Goal: Task Accomplishment & Management: Manage account settings

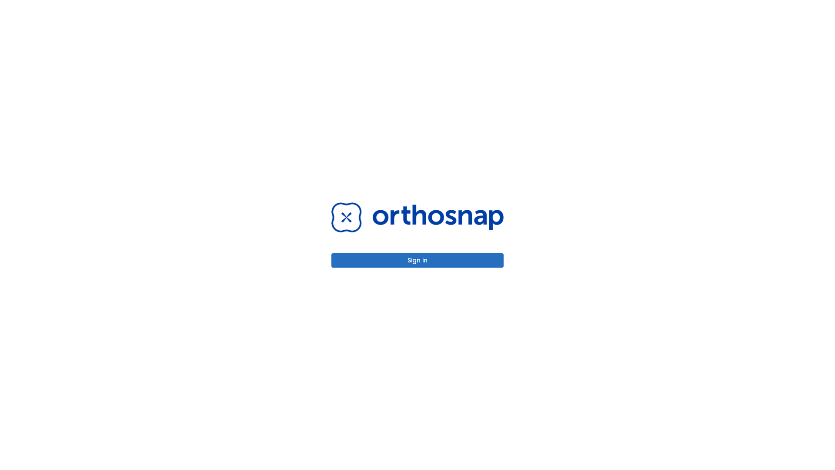
click at [418, 260] on button "Sign in" at bounding box center [417, 260] width 172 height 14
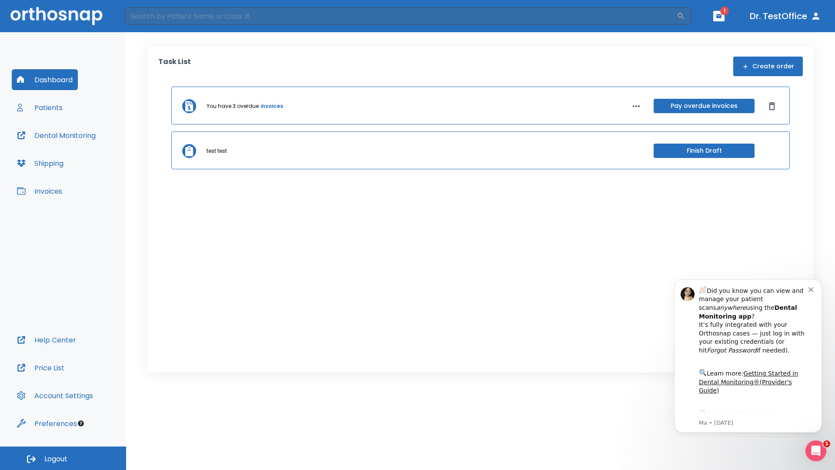
click at [63, 458] on span "Logout" at bounding box center [55, 459] width 23 height 10
